Goal: Task Accomplishment & Management: Use online tool/utility

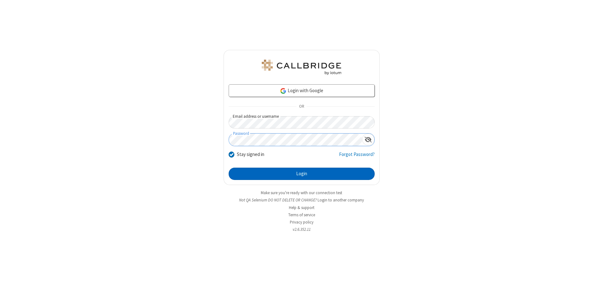
click at [301, 173] on button "Login" at bounding box center [302, 173] width 146 height 13
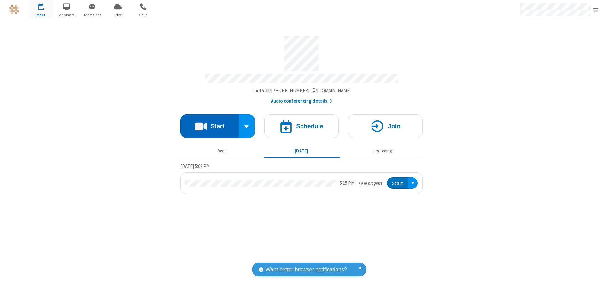
click at [209, 124] on button "Start" at bounding box center [209, 126] width 58 height 24
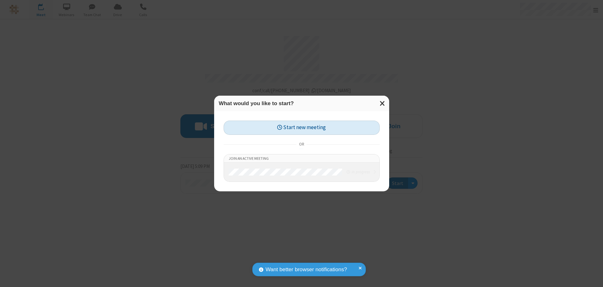
click at [301, 127] on button "Start new meeting" at bounding box center [302, 127] width 156 height 14
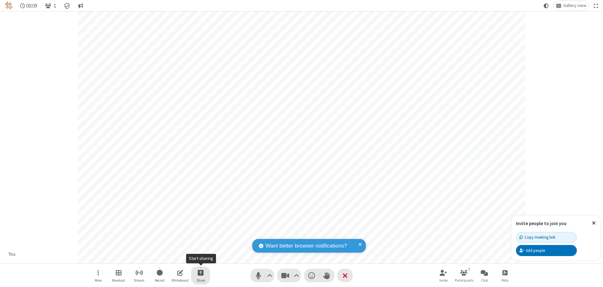
click at [201, 272] on span "Start sharing" at bounding box center [201, 272] width 6 height 8
click at [175, 257] on span "Share my screen" at bounding box center [175, 257] width 7 height 5
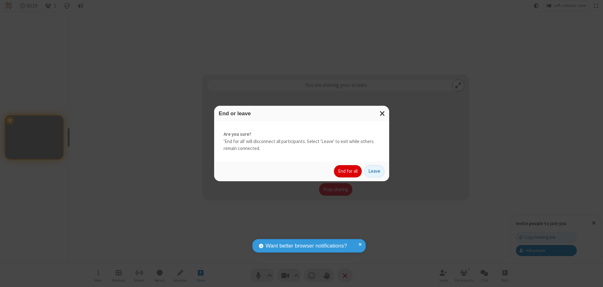
click at [348, 171] on button "End for all" at bounding box center [348, 171] width 28 height 13
